Goal: Book appointment/travel/reservation

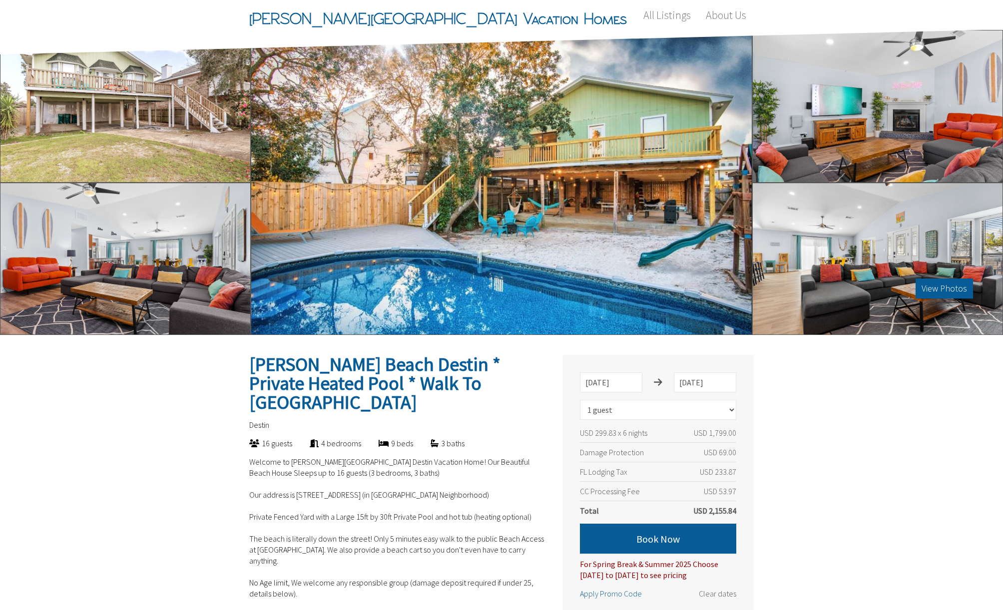
select select "1"
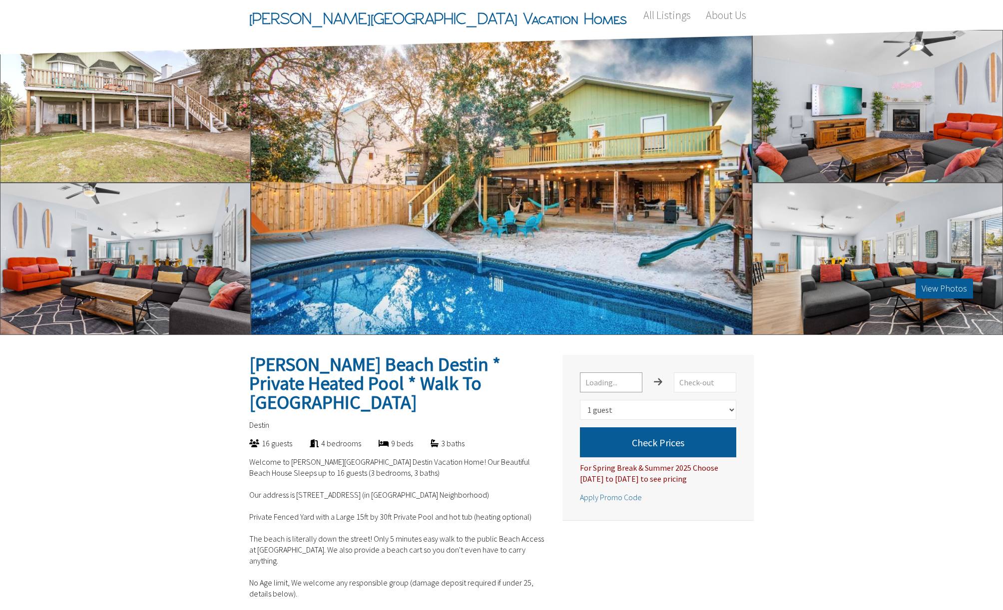
select select "1"
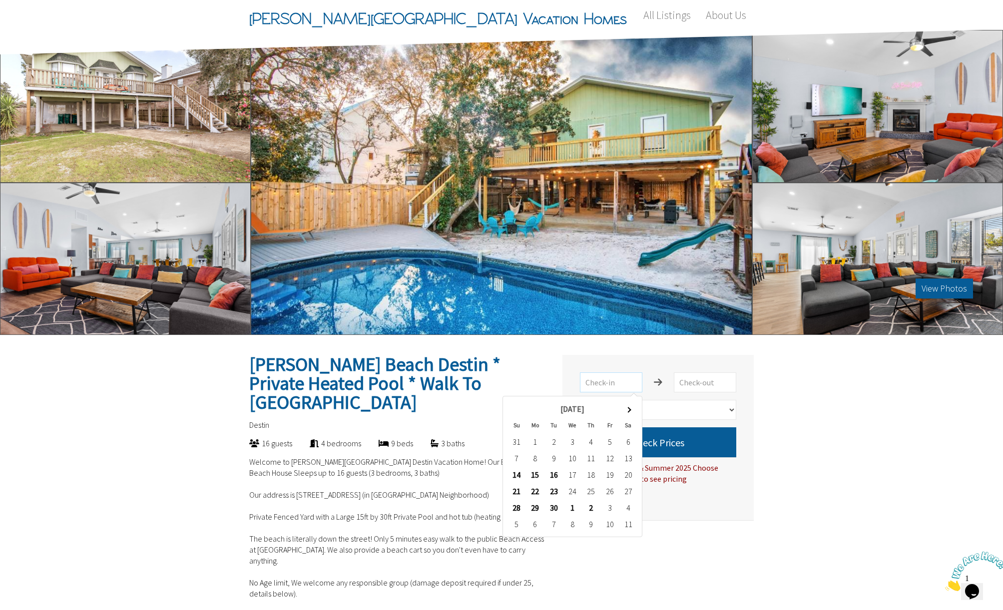
click at [608, 379] on input "text" at bounding box center [611, 383] width 62 height 20
click at [632, 410] on th at bounding box center [628, 409] width 18 height 16
